Goal: Task Accomplishment & Management: Use online tool/utility

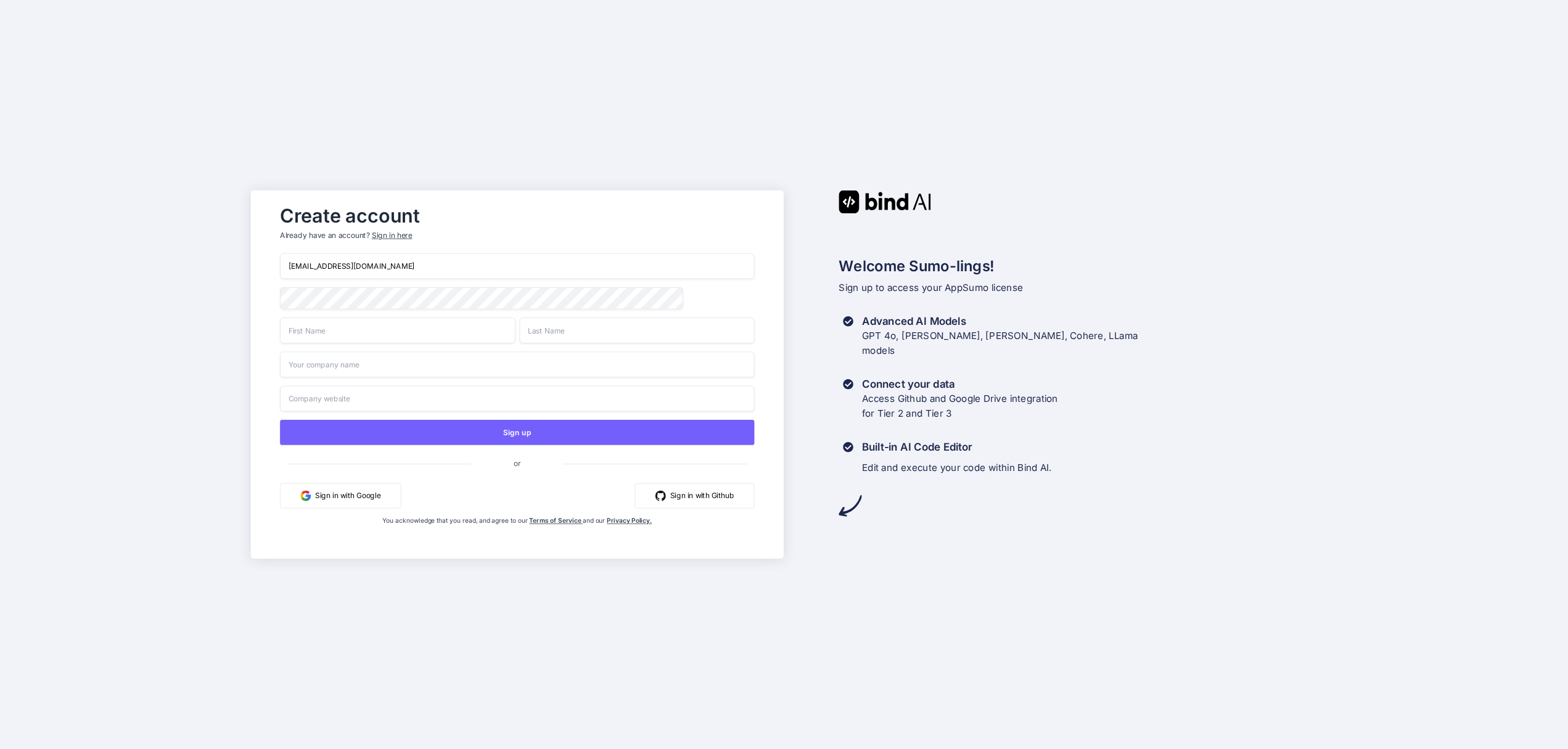
type input "[EMAIL_ADDRESS][DOMAIN_NAME]"
type input "Martin"
type input "Raveggi"
click at [526, 380] on div "info@emmelab.it Martin Raveggi Sign up or Sign in with Google Sign in with Gith…" at bounding box center [517, 402] width 474 height 297
type input "Emmelab"
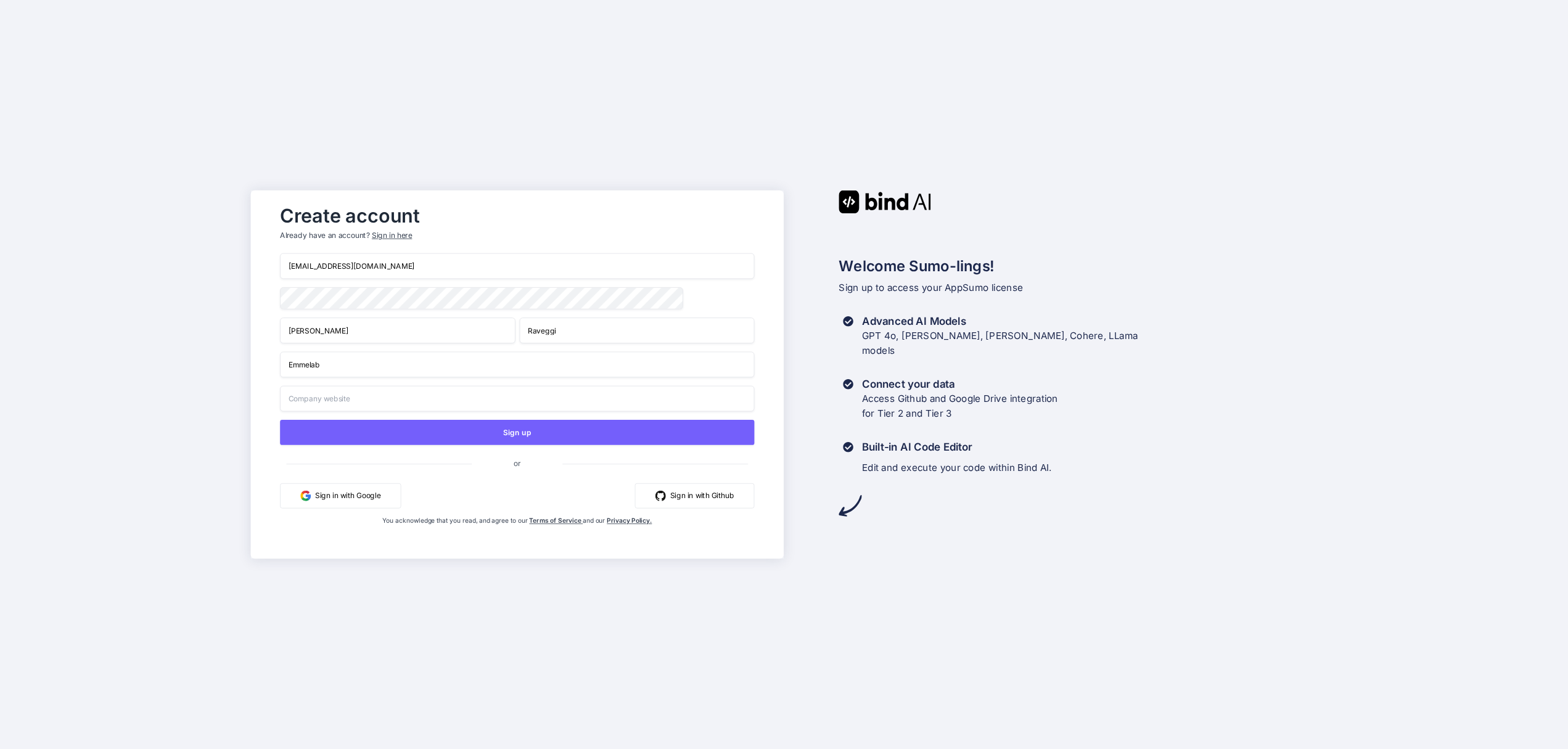
click at [515, 336] on input "Martin" at bounding box center [397, 330] width 235 height 26
drag, startPoint x: 490, startPoint y: 406, endPoint x: 466, endPoint y: 320, distance: 89.3
click at [453, 273] on div "info@emmelab.it Martin Raveggi Emmelab Sign up or Sign in with Google Sign in w…" at bounding box center [517, 402] width 474 height 297
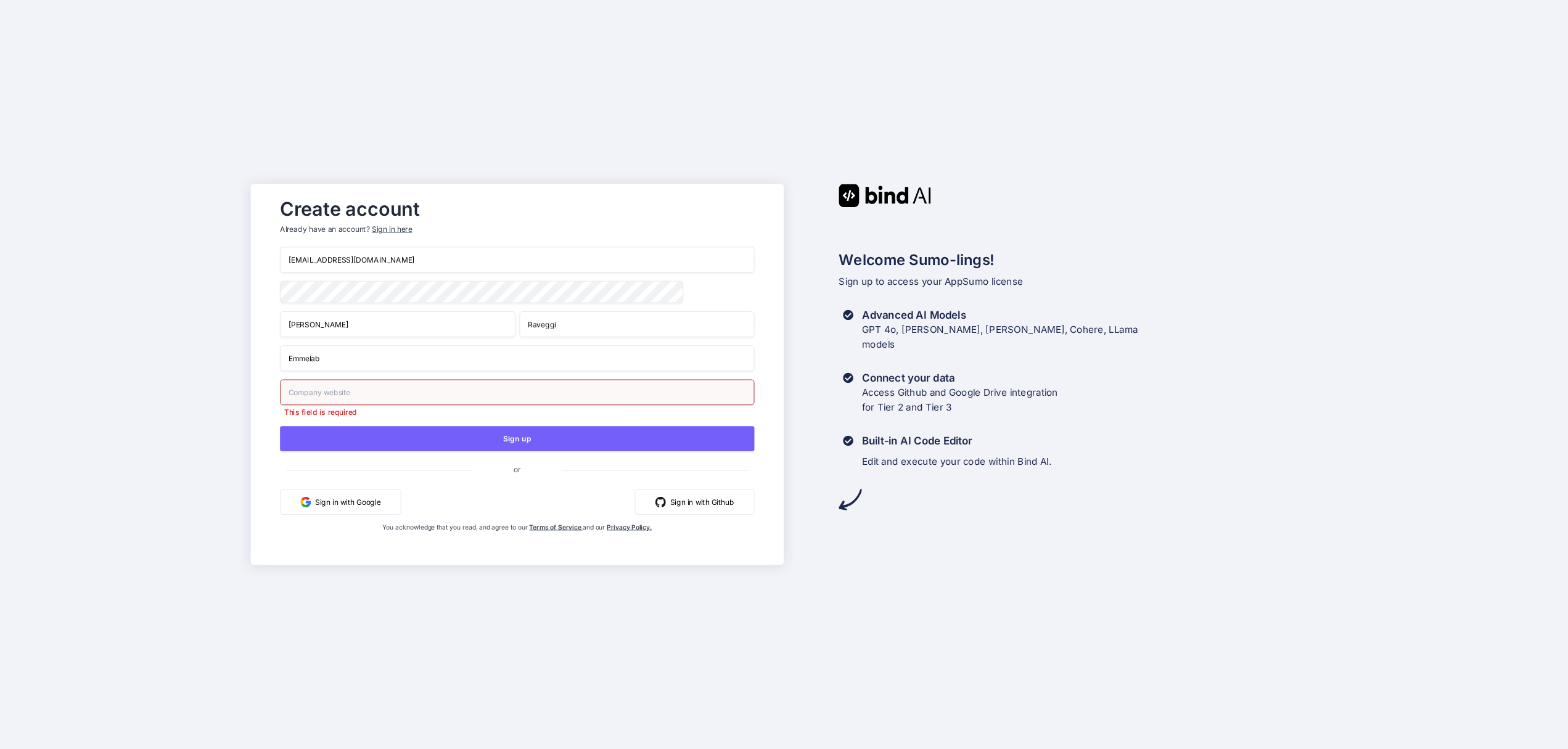
click at [109, 244] on div "Create account Already have an account? Sign in here info@emmelab.it Martin Rav…" at bounding box center [784, 374] width 1568 height 749
click at [72, 342] on div "Create account Already have an account? Sign in here info@emmelab.it Martin Rav…" at bounding box center [784, 374] width 1568 height 749
click at [497, 394] on input "text" at bounding box center [517, 392] width 474 height 26
click at [500, 359] on input "Emmelab" at bounding box center [517, 358] width 474 height 26
click at [166, 346] on div "Create account Already have an account? Sign in here info@emmelab.it Martin Rav…" at bounding box center [784, 374] width 1568 height 749
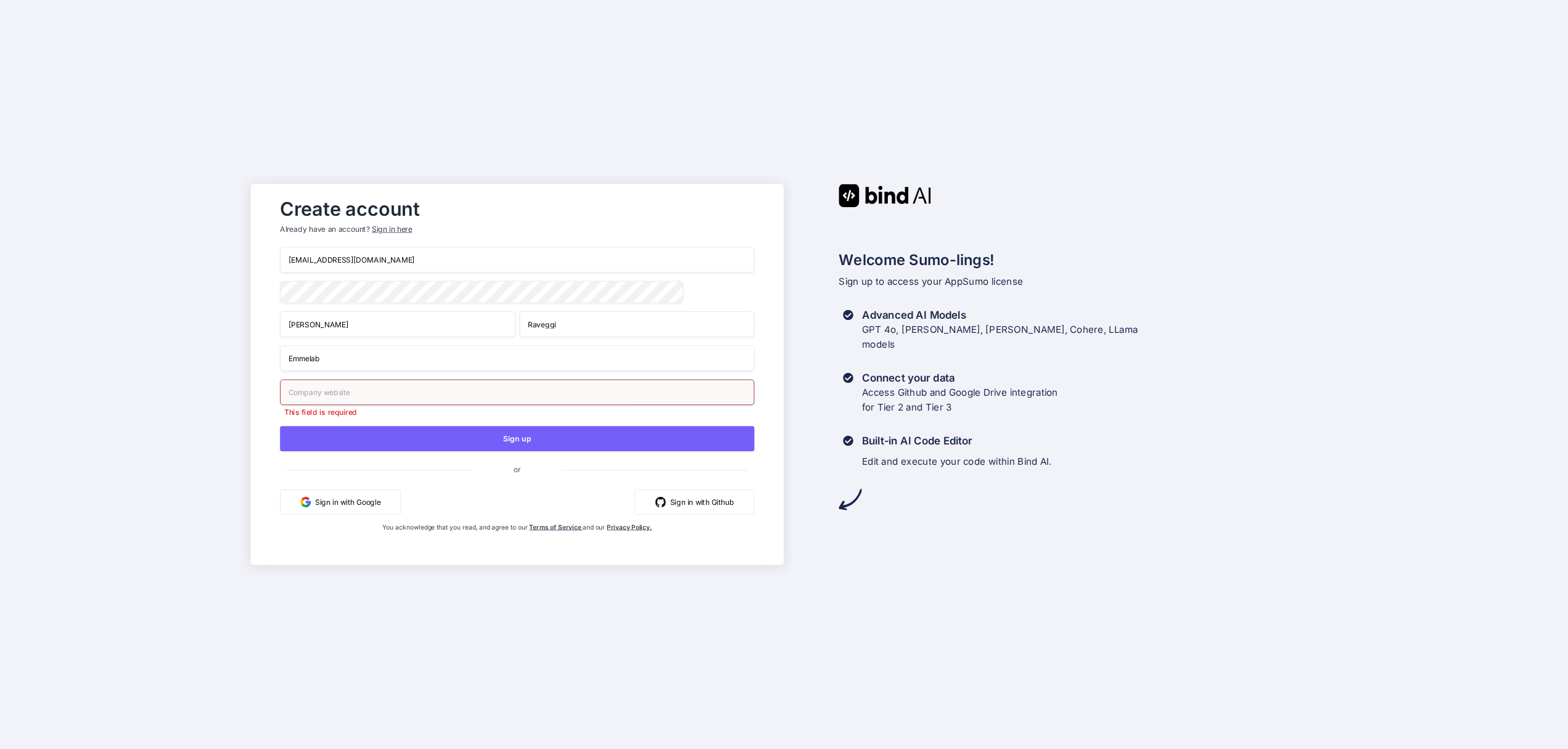
click at [330, 394] on input "text" at bounding box center [517, 392] width 474 height 26
type input "www.emmelab.it"
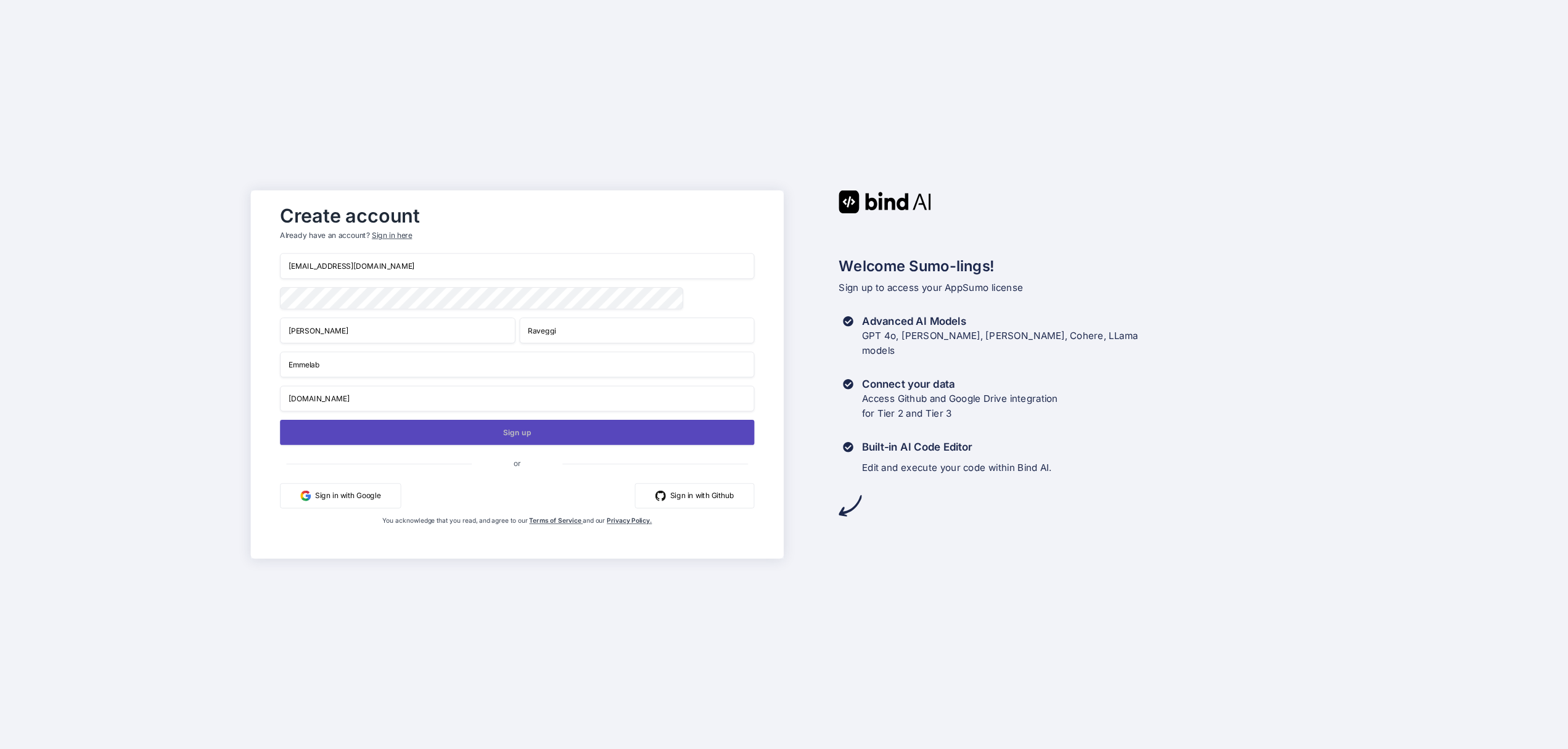
click at [492, 445] on button "Sign up" at bounding box center [517, 432] width 474 height 25
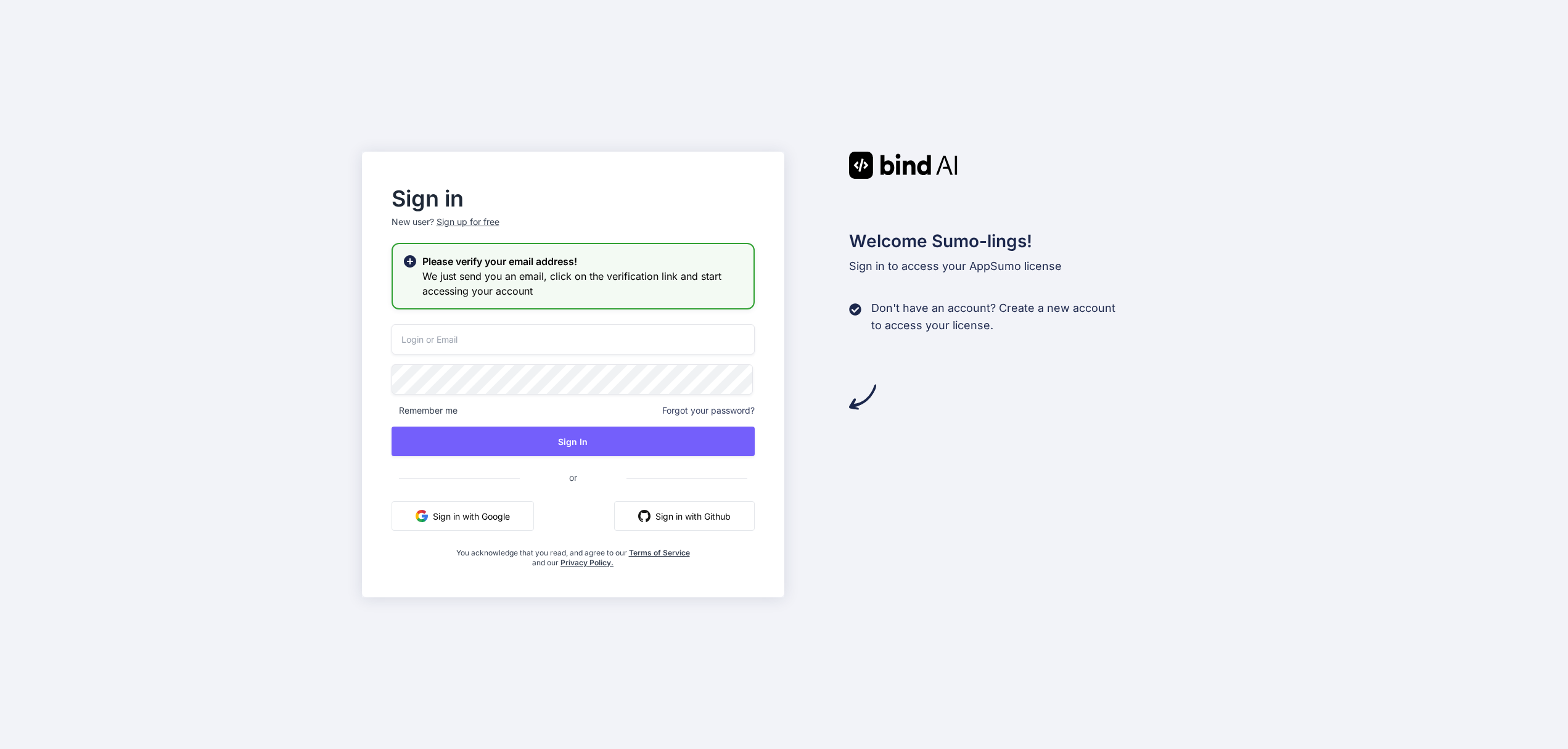
drag, startPoint x: 498, startPoint y: 330, endPoint x: 497, endPoint y: 338, distance: 8.1
click at [497, 338] on input "email" at bounding box center [573, 339] width 363 height 30
type input "[EMAIL_ADDRESS][DOMAIN_NAME]"
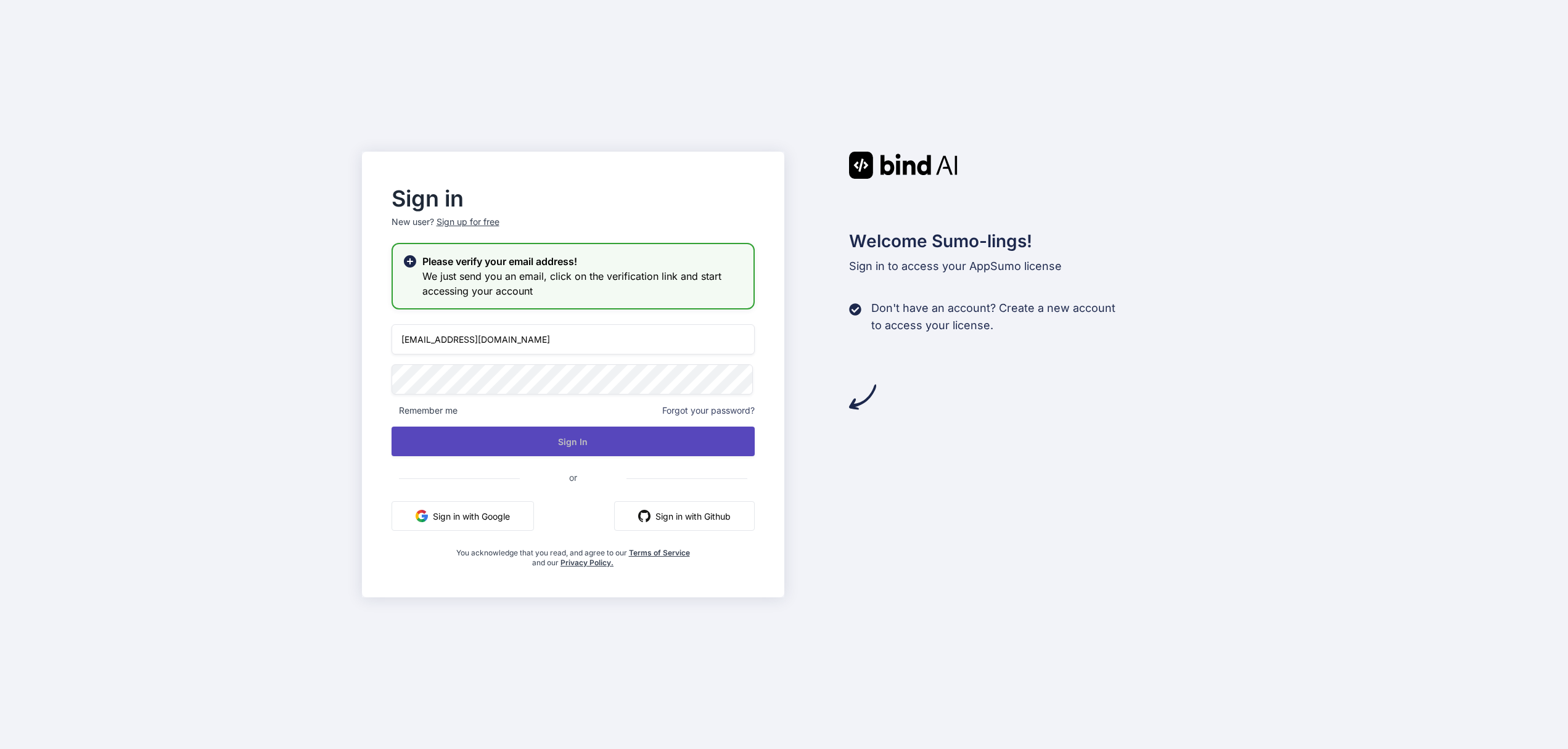
click at [507, 432] on button "Sign In" at bounding box center [573, 441] width 363 height 30
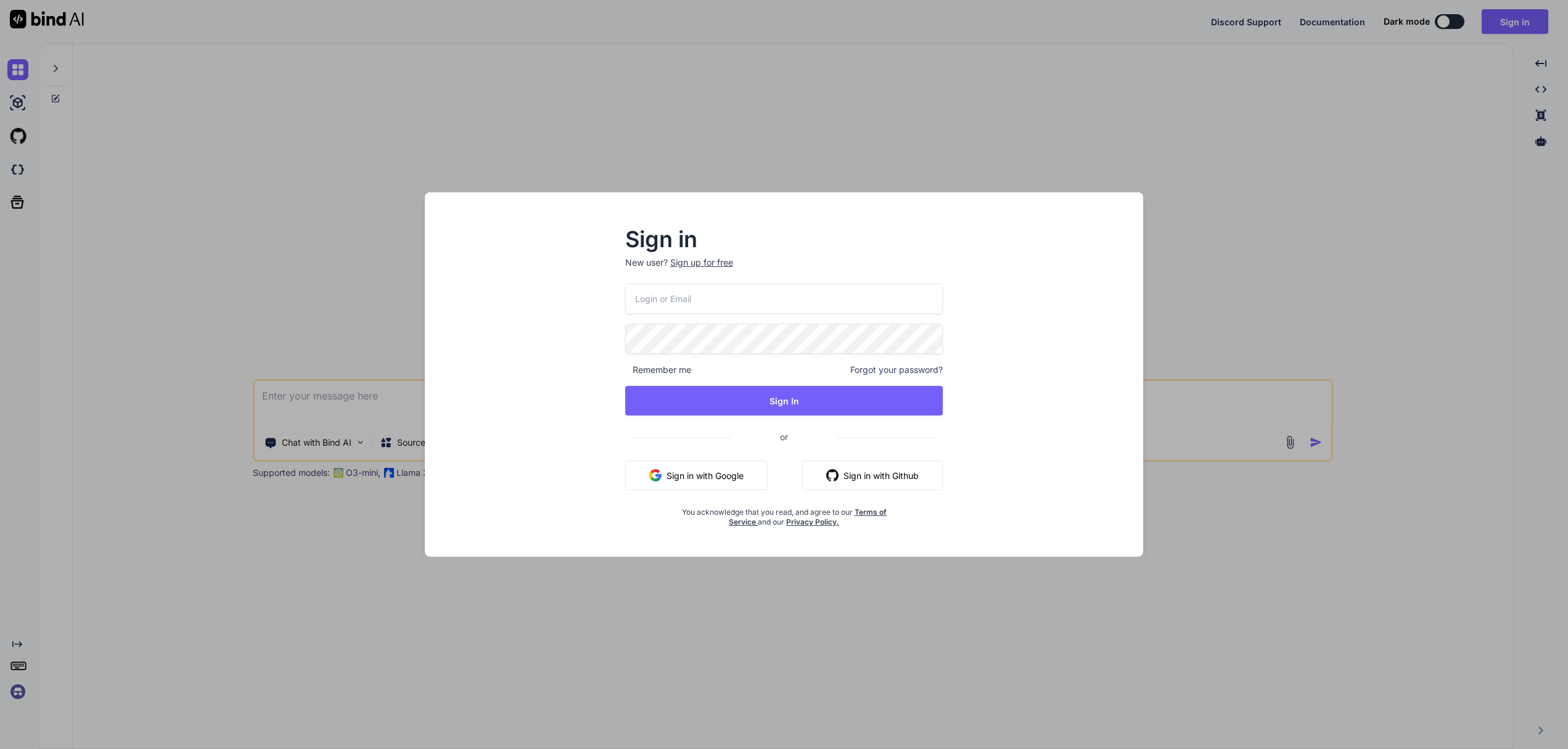
type input "[EMAIL_ADDRESS][DOMAIN_NAME]"
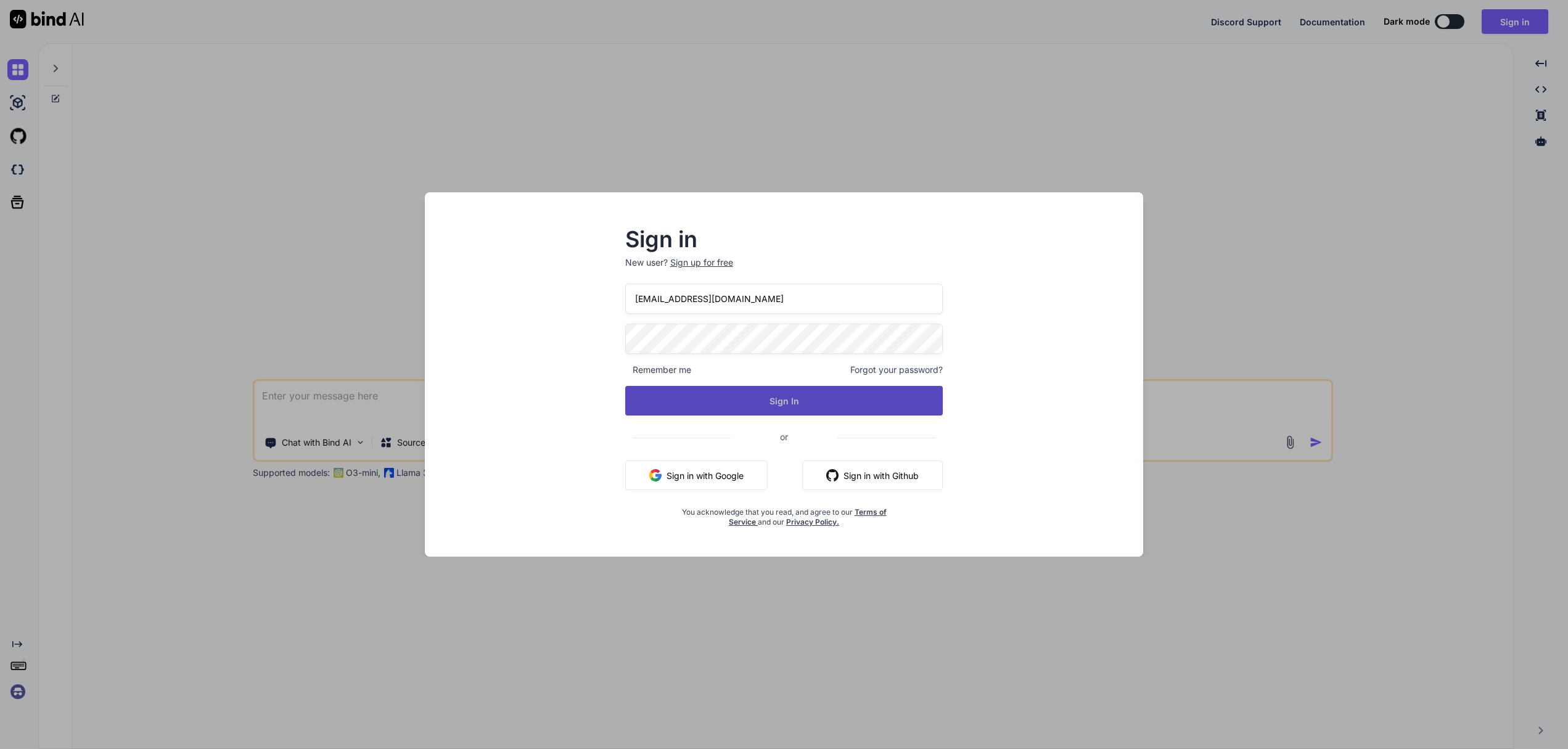
click at [735, 402] on button "Sign In" at bounding box center [784, 401] width 318 height 30
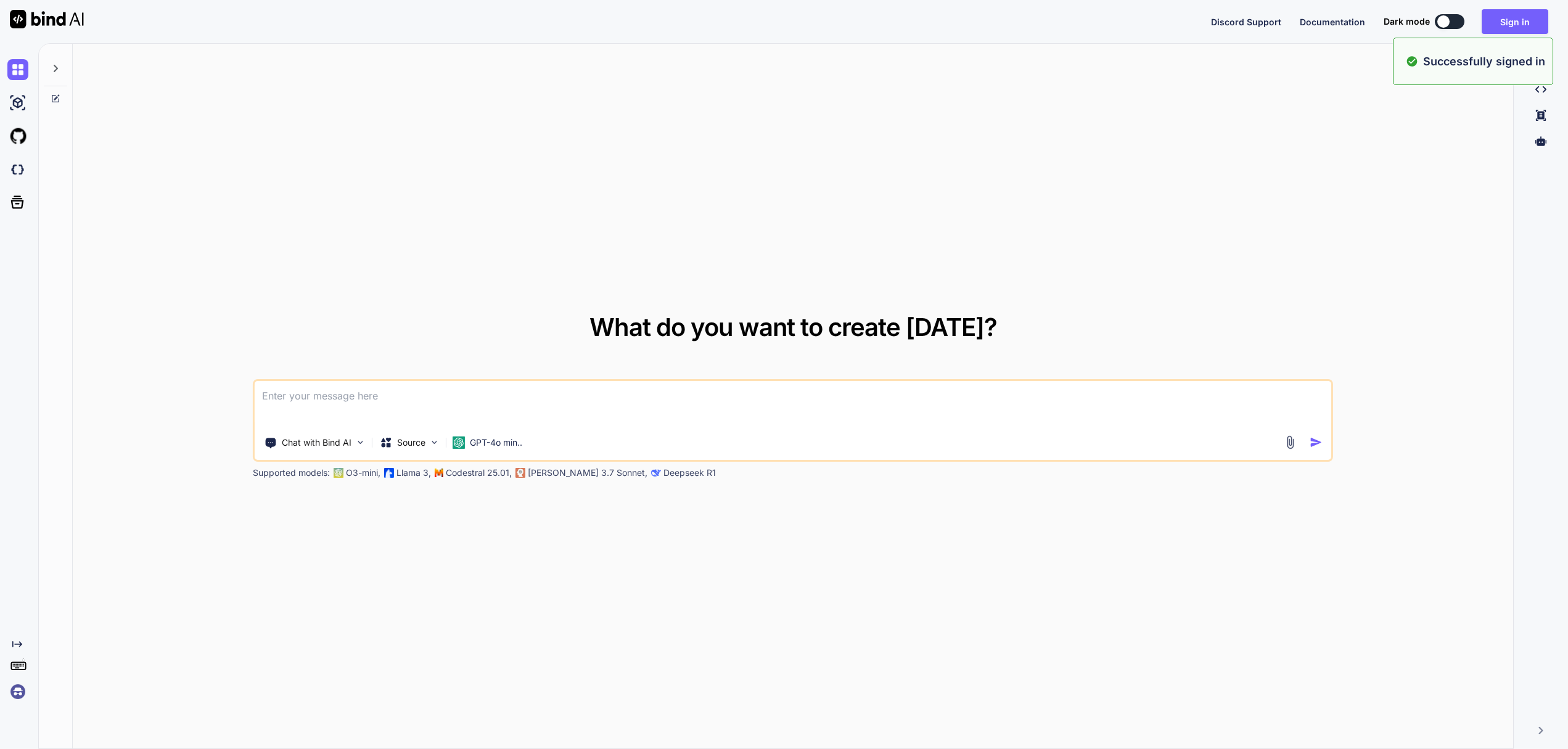
type textarea "x"
click at [16, 693] on img at bounding box center [18, 691] width 21 height 21
click at [16, 694] on img at bounding box center [18, 691] width 21 height 21
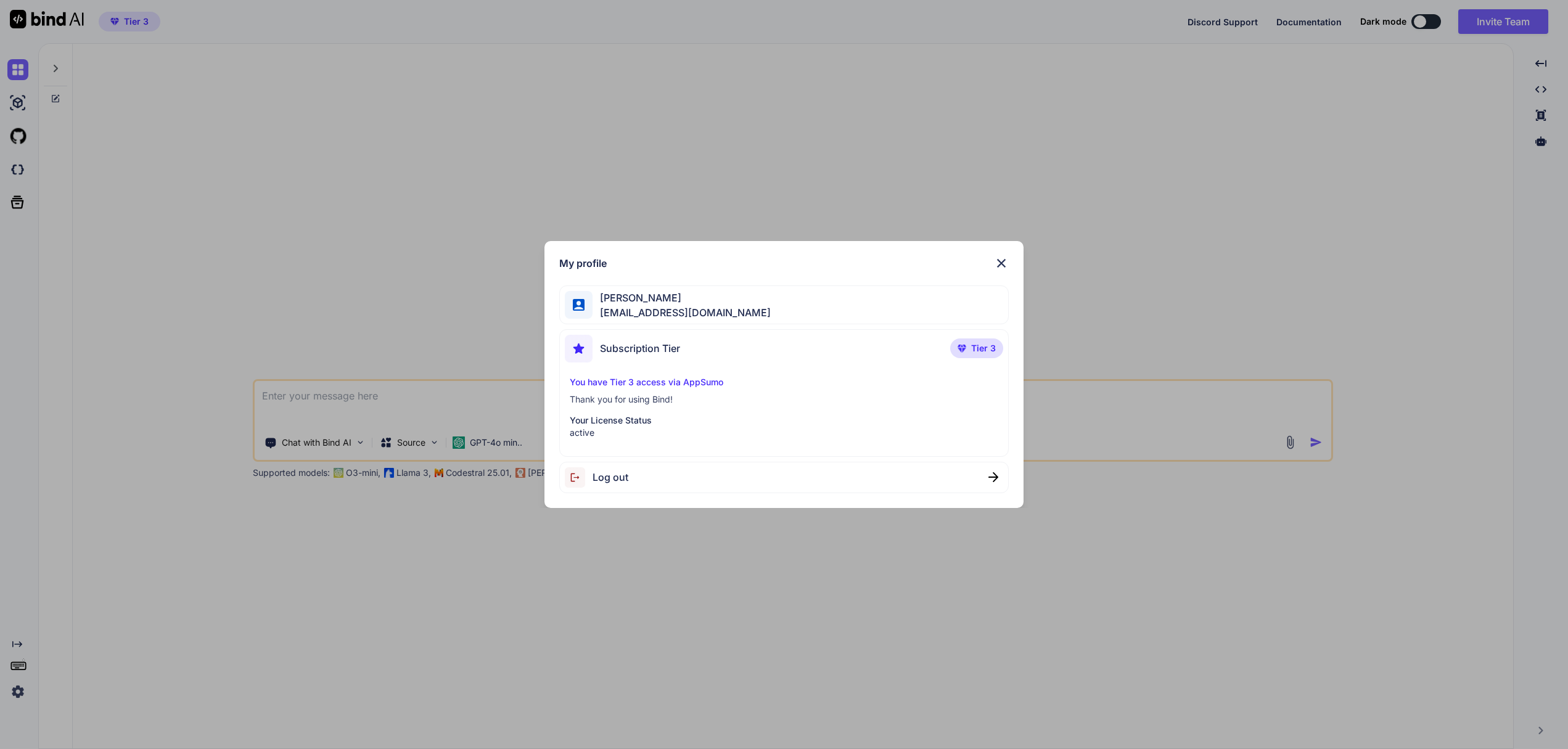
click at [798, 311] on div "Martin Raveggi info@emmelab.it" at bounding box center [783, 304] width 449 height 39
click at [1000, 263] on img at bounding box center [1002, 263] width 15 height 15
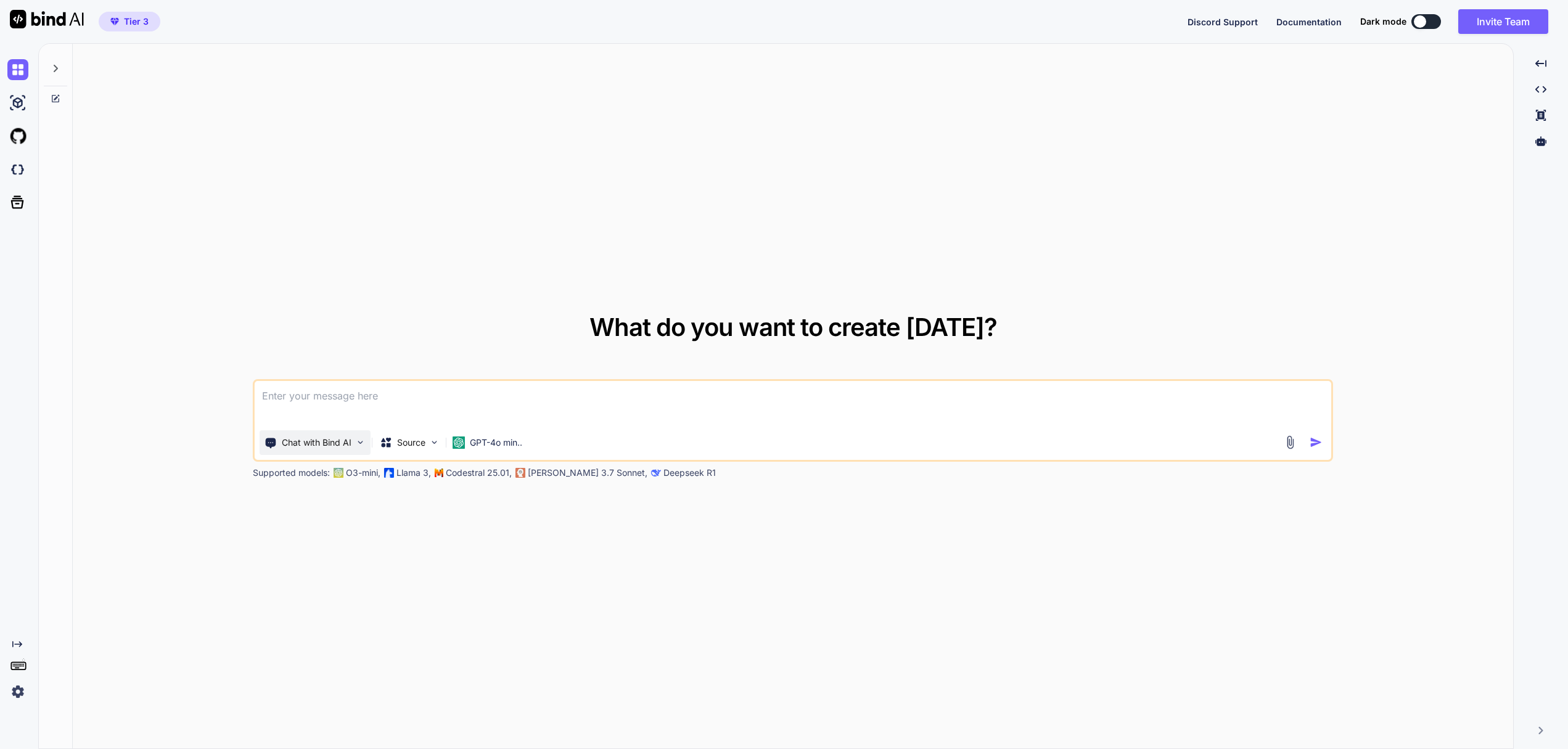
click at [364, 443] on img at bounding box center [360, 442] width 10 height 10
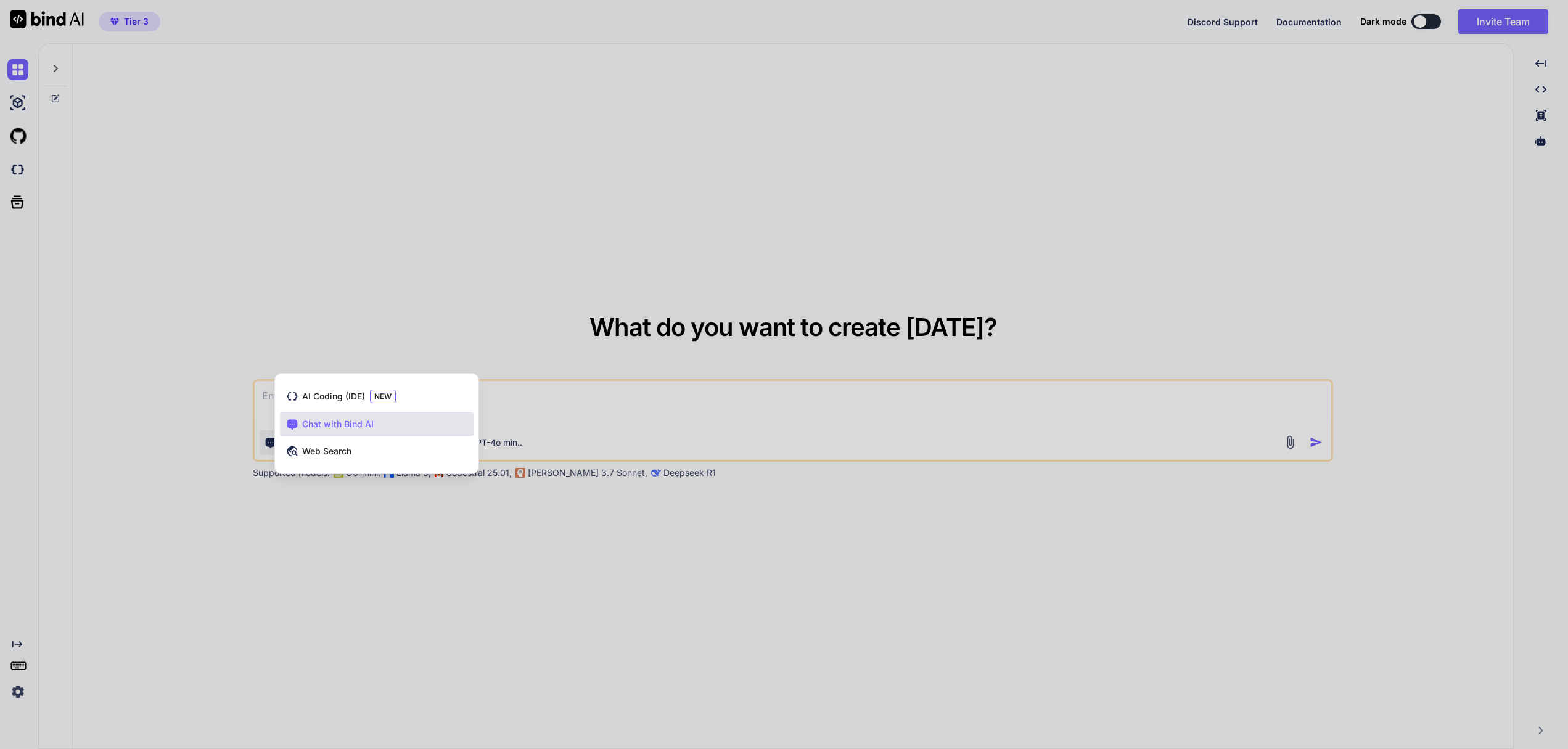
click at [195, 410] on div at bounding box center [784, 374] width 1568 height 749
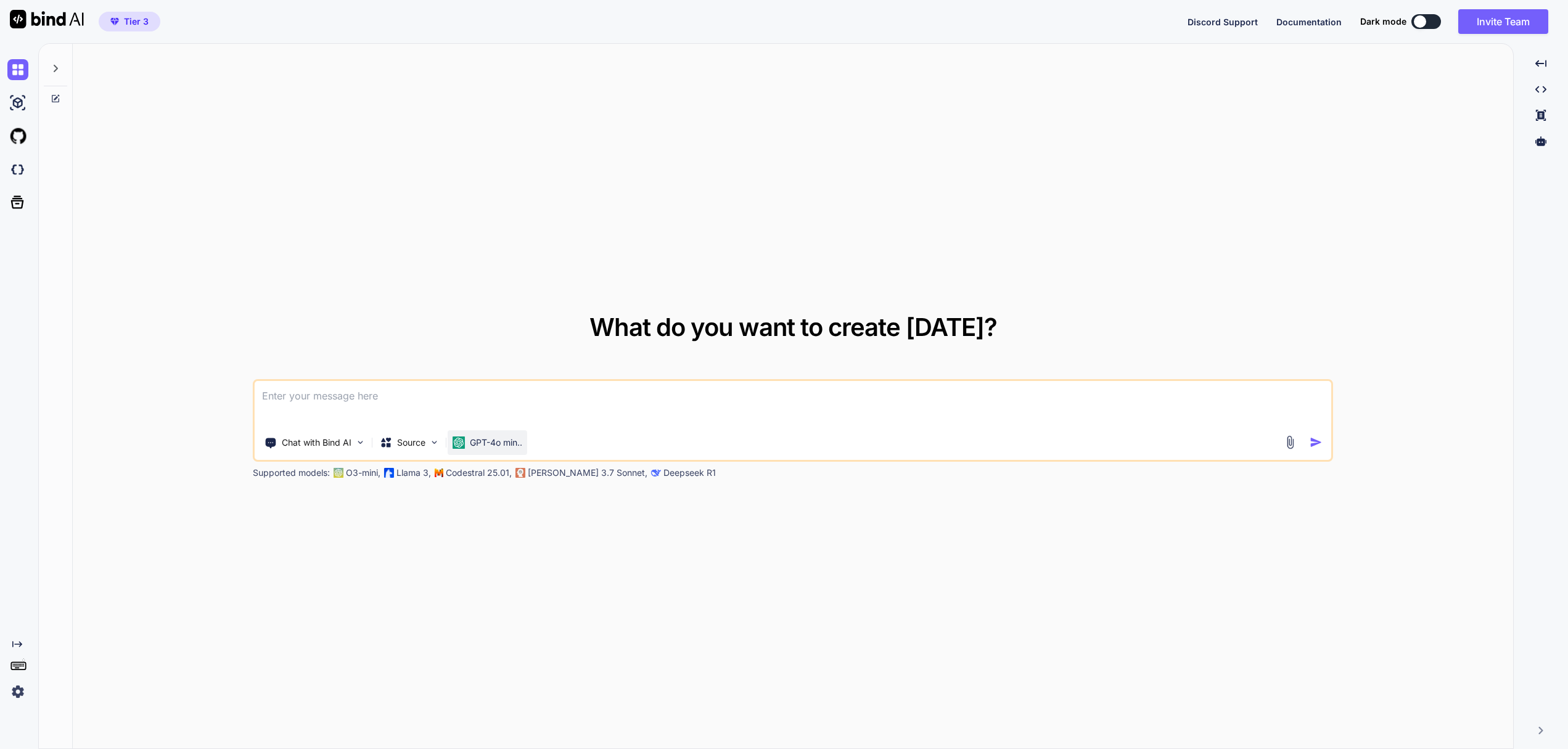
click at [498, 445] on p "GPT-4o min.." at bounding box center [496, 442] width 52 height 12
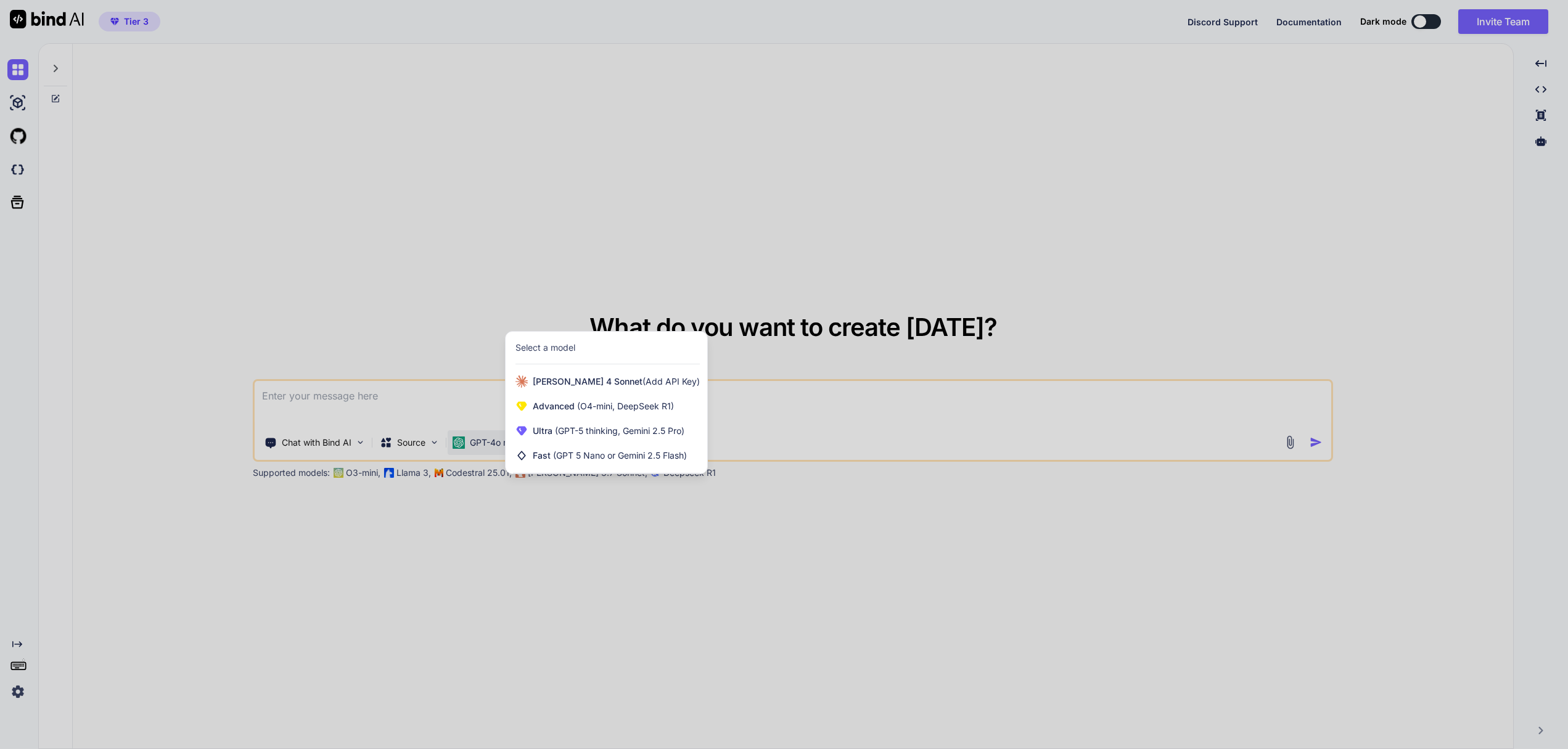
click at [197, 297] on div at bounding box center [784, 374] width 1568 height 749
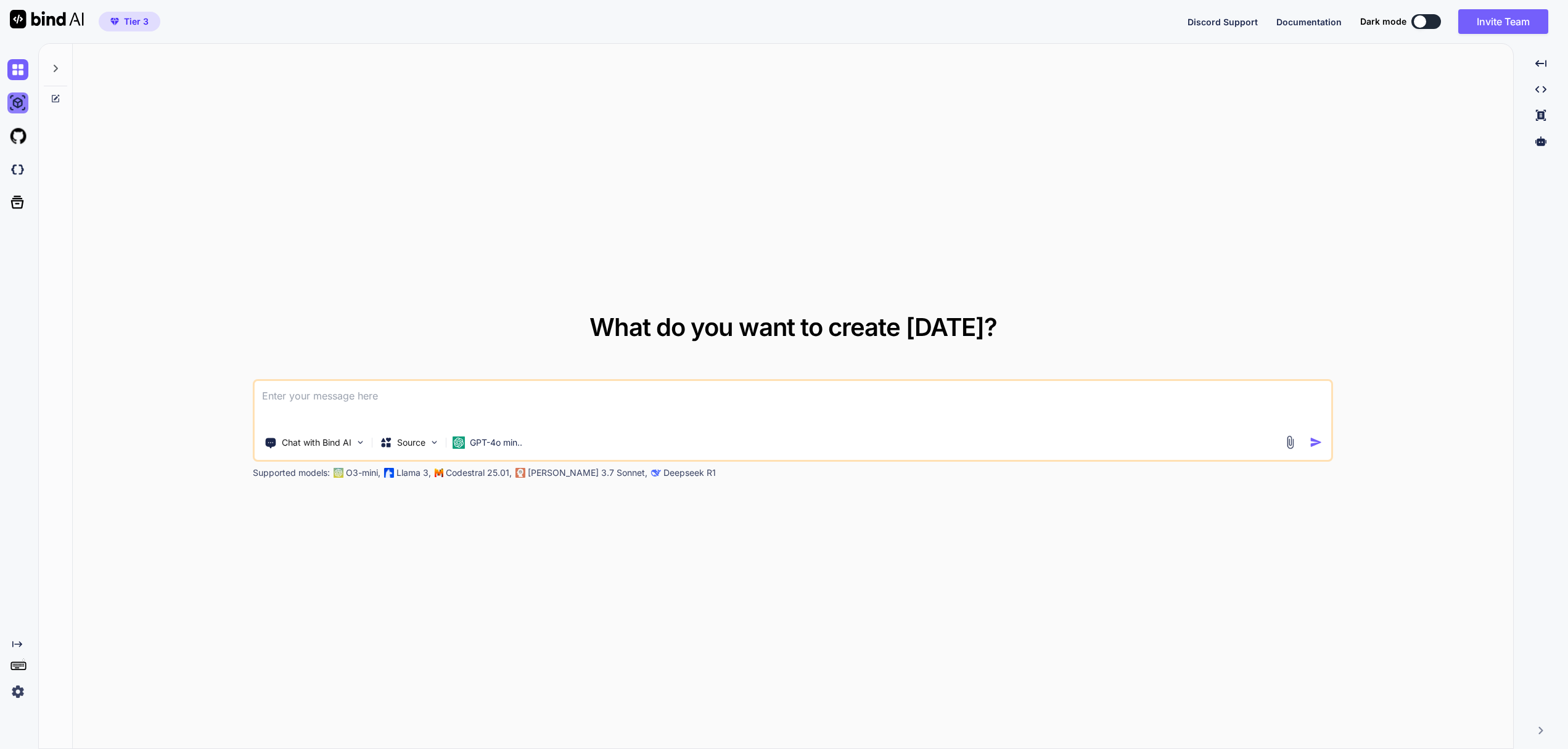
click at [12, 107] on img at bounding box center [18, 103] width 21 height 21
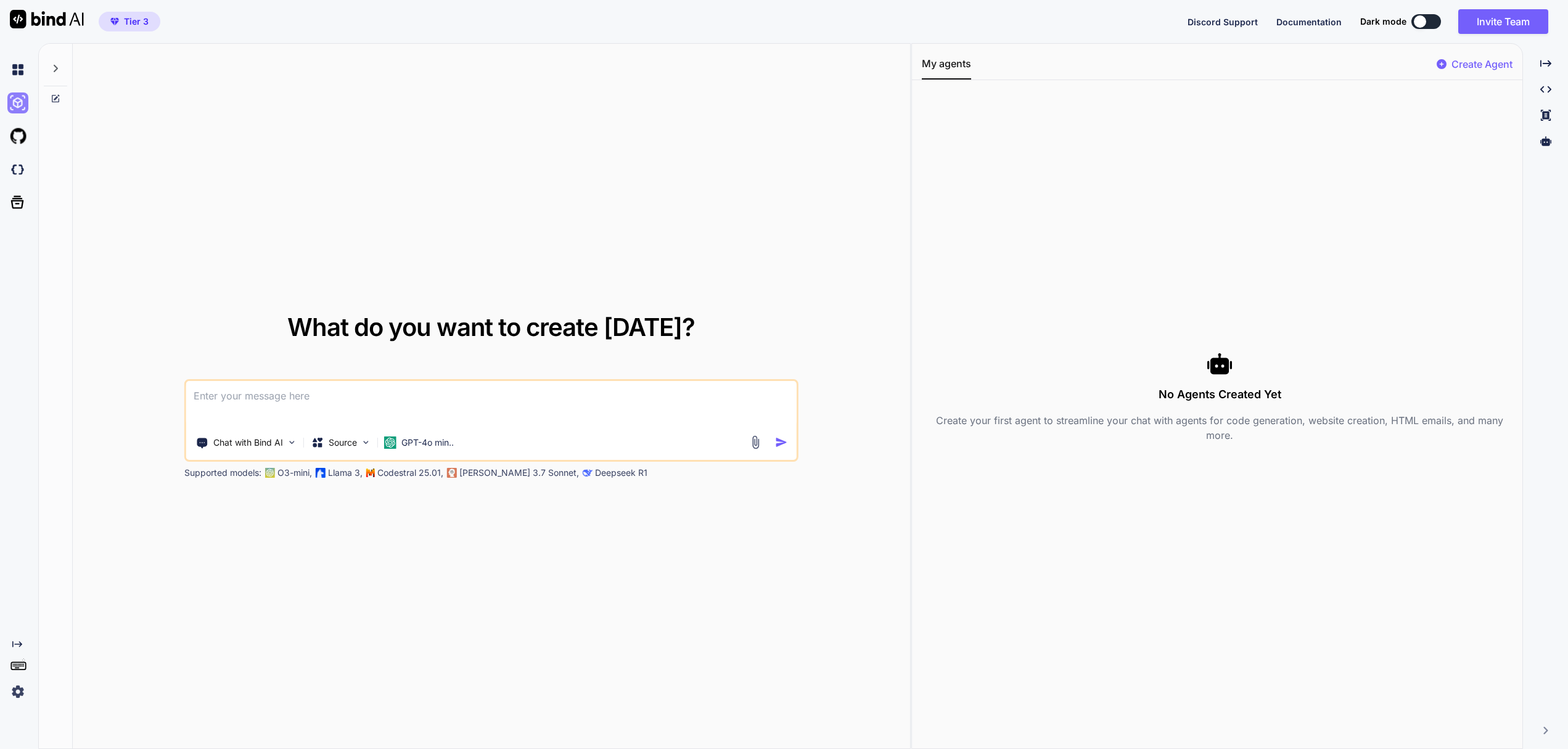
scroll to position [0, 1]
click at [16, 73] on img at bounding box center [18, 69] width 21 height 21
click at [56, 67] on icon at bounding box center [56, 68] width 4 height 7
type textarea "x"
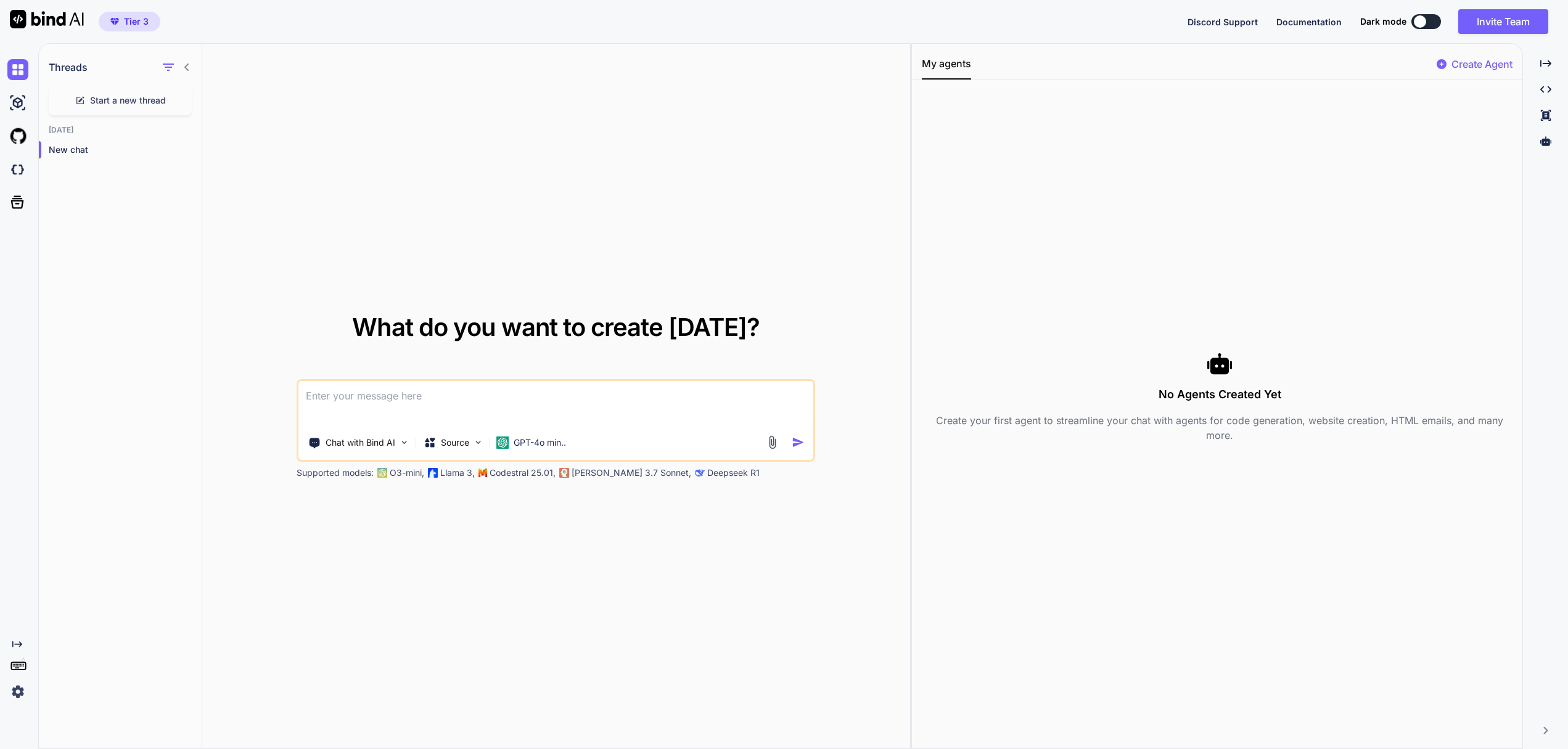
click at [300, 122] on div "What do you want to create today? Chat with Bind AI Source GPT-4o min.. Support…" at bounding box center [556, 396] width 708 height 706
click at [128, 281] on div "Threads Start a new thread Today New chat" at bounding box center [120, 396] width 163 height 706
click at [142, 24] on span "Tier 3" at bounding box center [136, 22] width 24 height 12
click at [41, 22] on img at bounding box center [47, 19] width 74 height 18
click at [19, 175] on img at bounding box center [18, 169] width 21 height 21
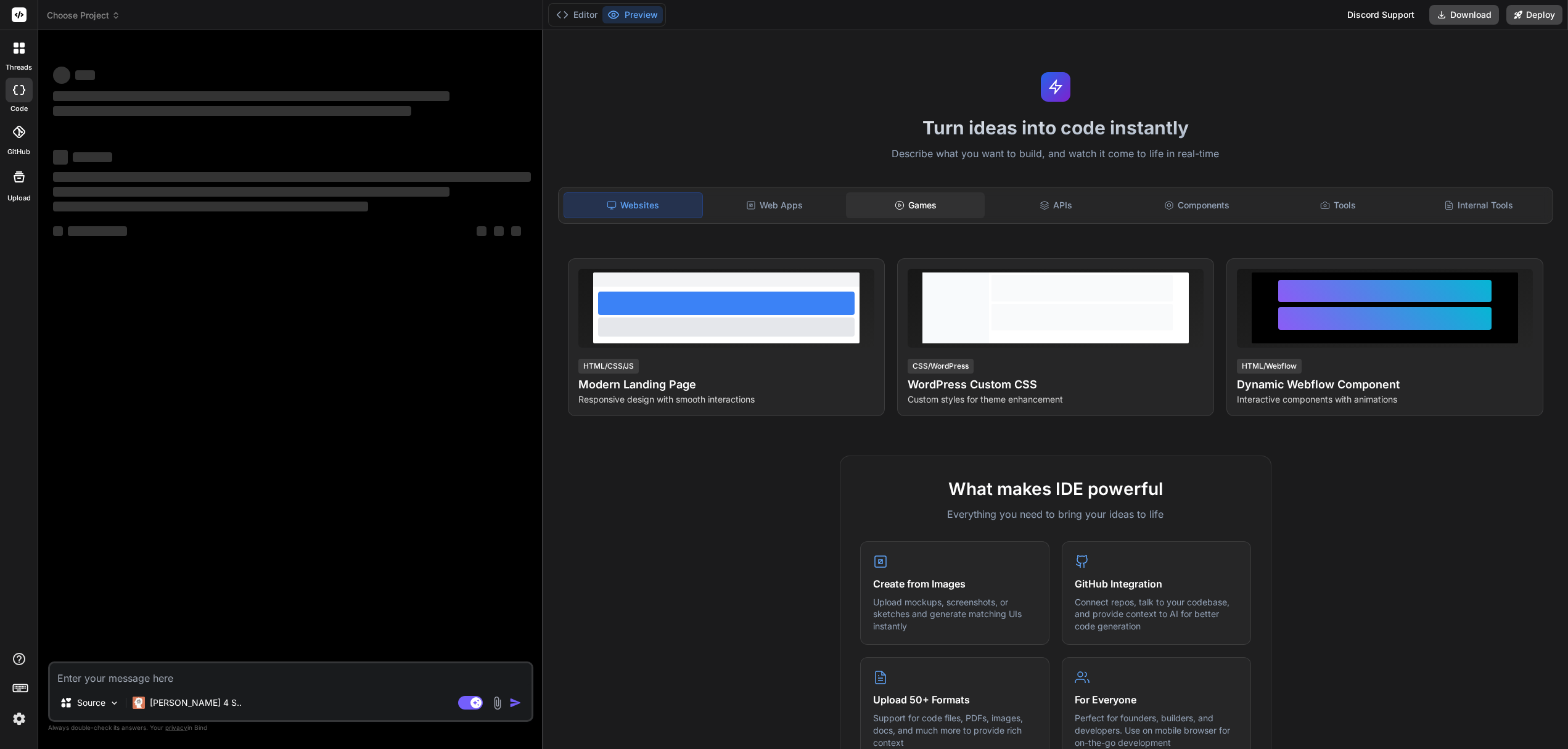
type textarea "x"
click at [917, 206] on div "Games" at bounding box center [915, 205] width 138 height 26
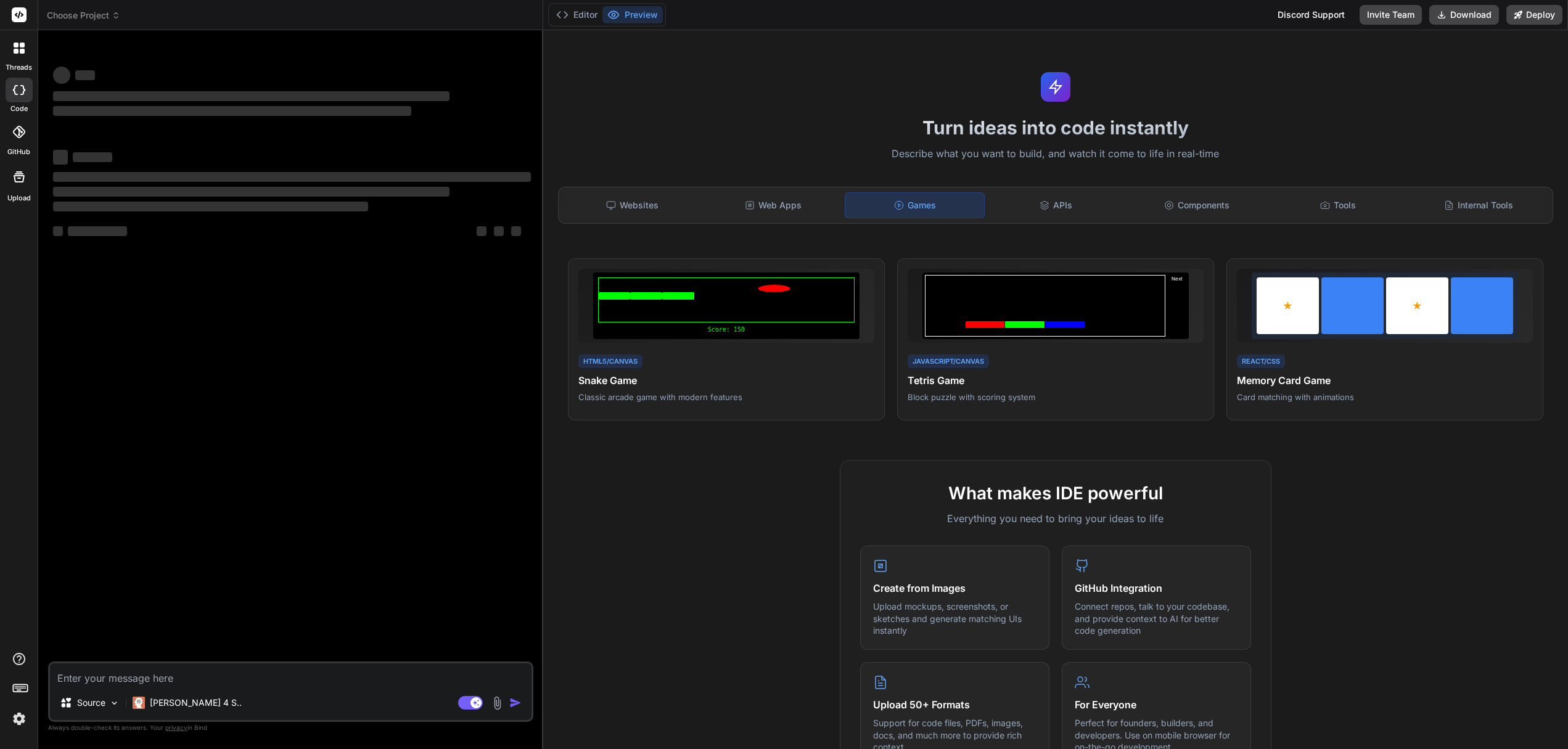
click at [23, 718] on img at bounding box center [19, 718] width 21 height 21
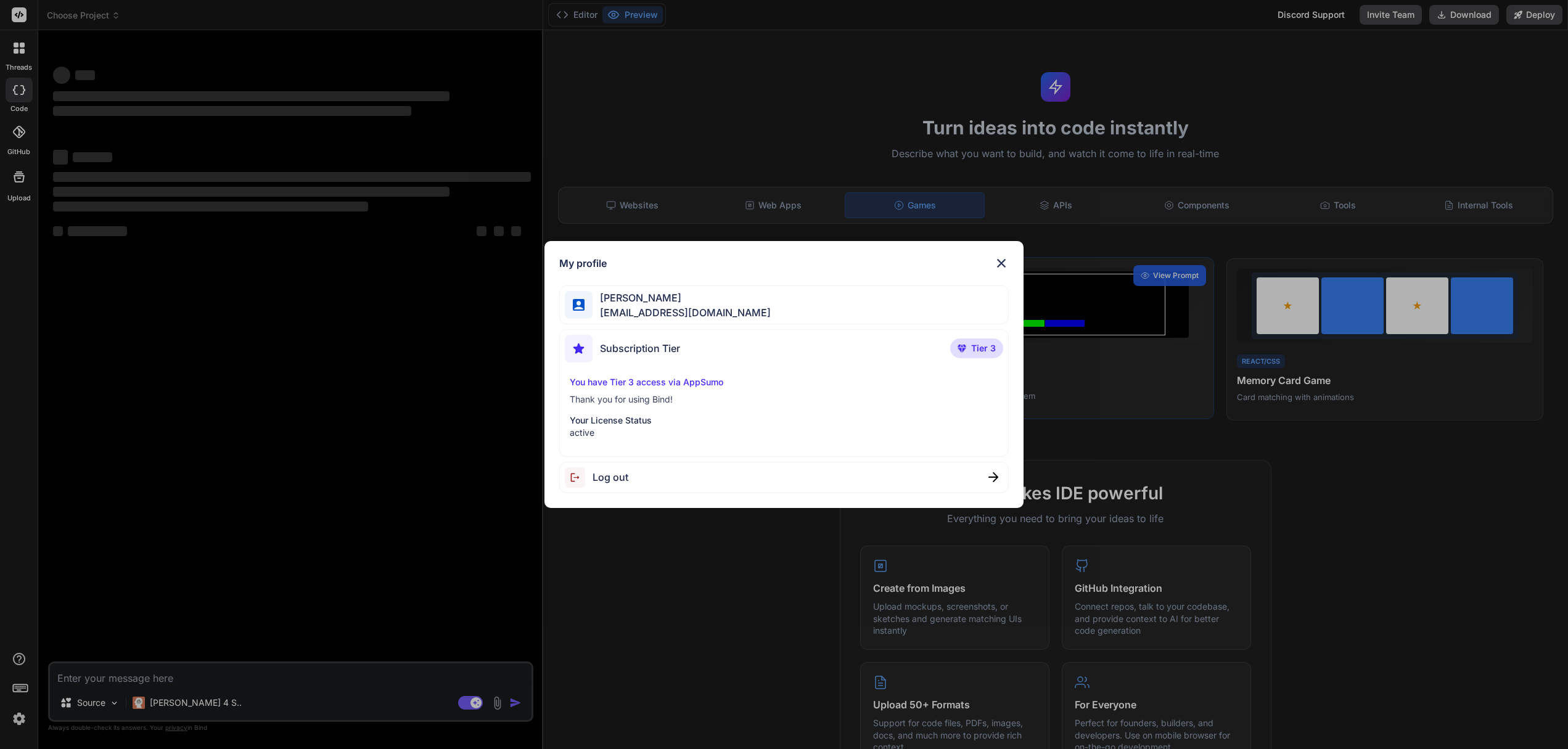
click at [1003, 264] on img at bounding box center [1002, 263] width 15 height 15
